Goal: Browse casually

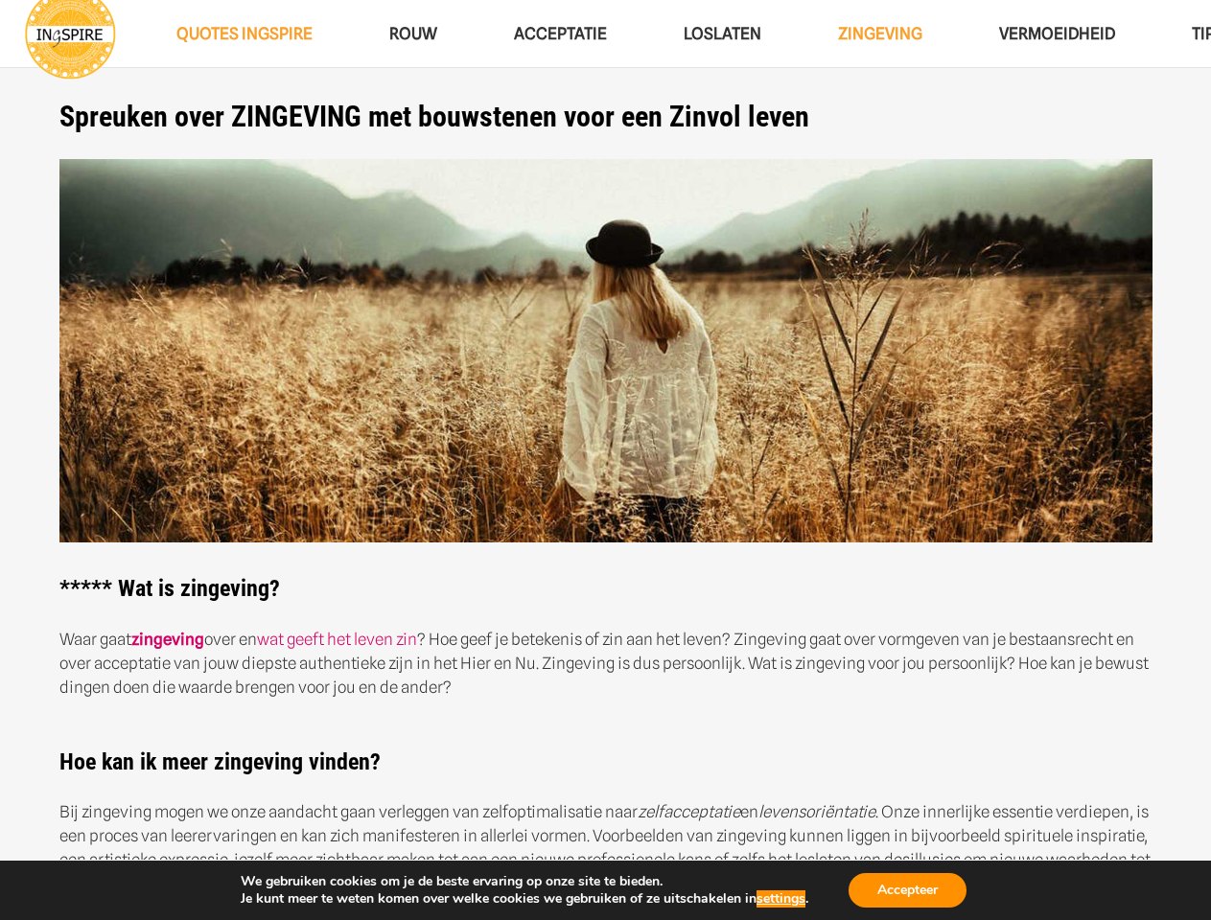
click at [605, 460] on img at bounding box center [605, 351] width 1093 height 384
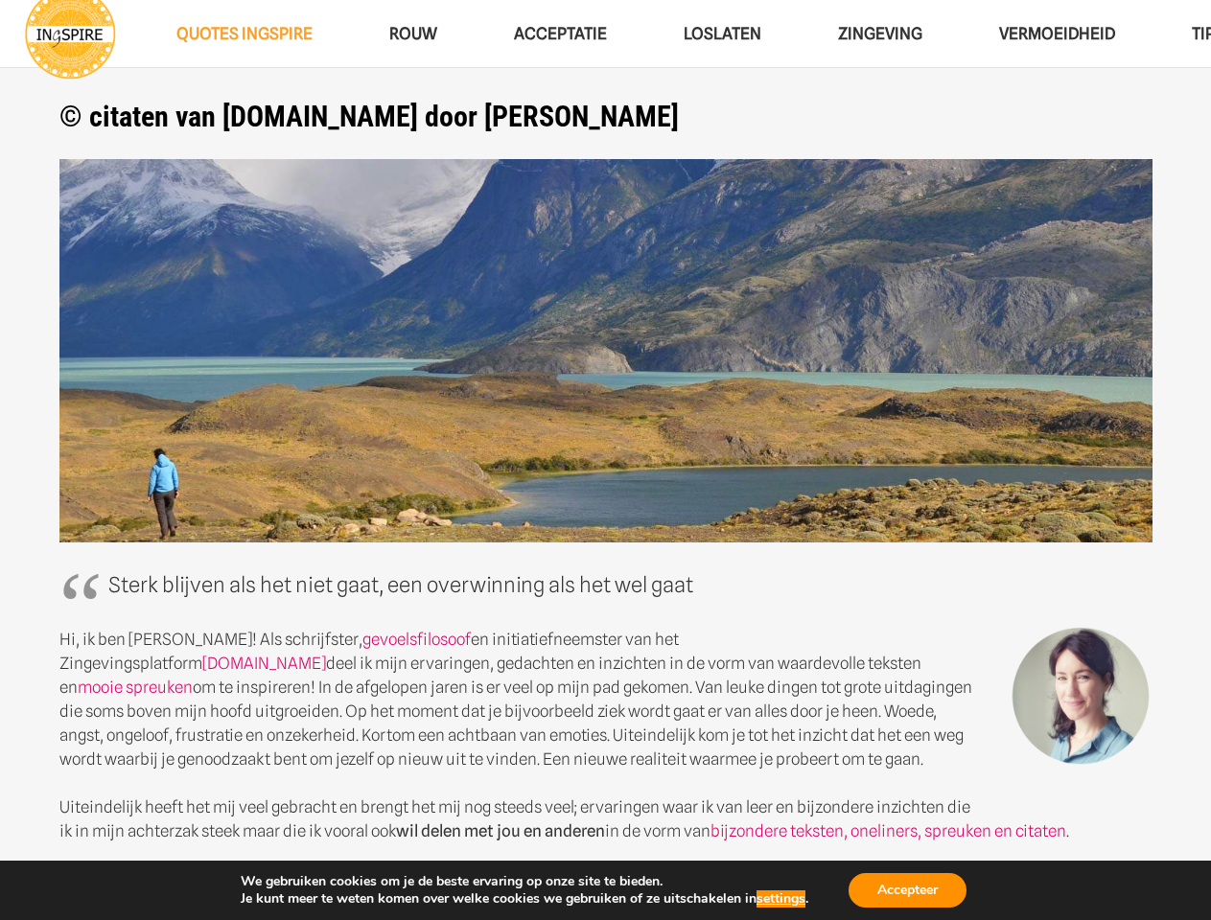
click at [605, 460] on img at bounding box center [605, 351] width 1093 height 384
